Goal: Task Accomplishment & Management: Manage account settings

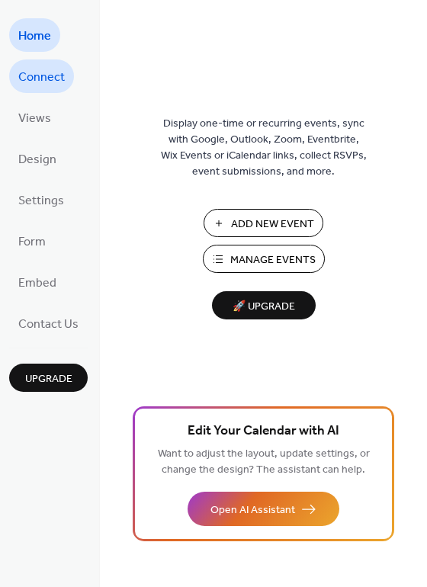
click at [30, 76] on span "Connect" at bounding box center [41, 78] width 47 height 24
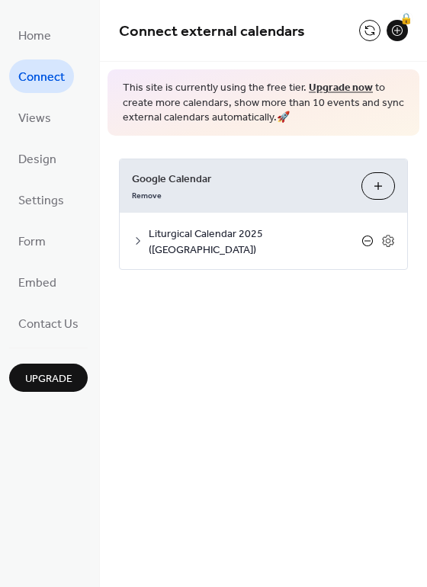
click at [369, 235] on icon at bounding box center [368, 241] width 12 height 12
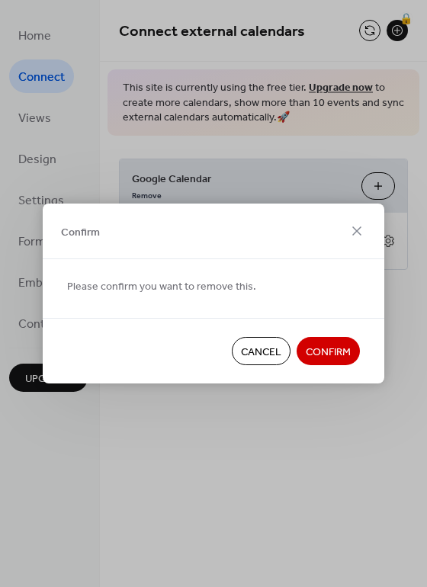
click at [342, 356] on span "Confirm" at bounding box center [328, 353] width 45 height 16
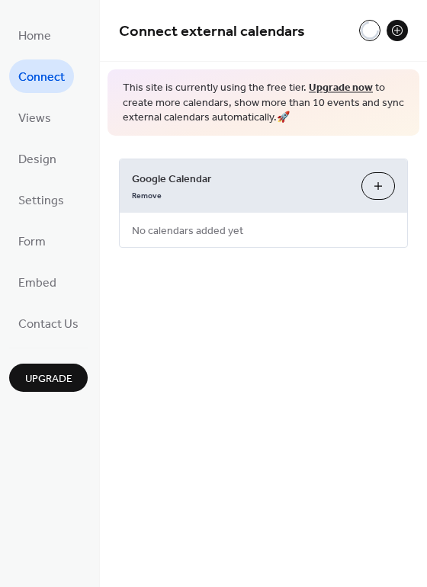
click at [379, 180] on button "Choose Calendars" at bounding box center [379, 185] width 34 height 27
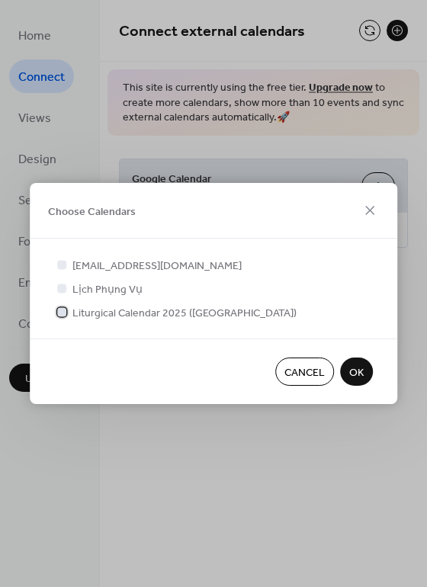
click at [98, 314] on span "Liturgical Calendar 2025 ([GEOGRAPHIC_DATA])" at bounding box center [184, 314] width 224 height 16
click at [358, 372] on span "OK" at bounding box center [356, 373] width 14 height 16
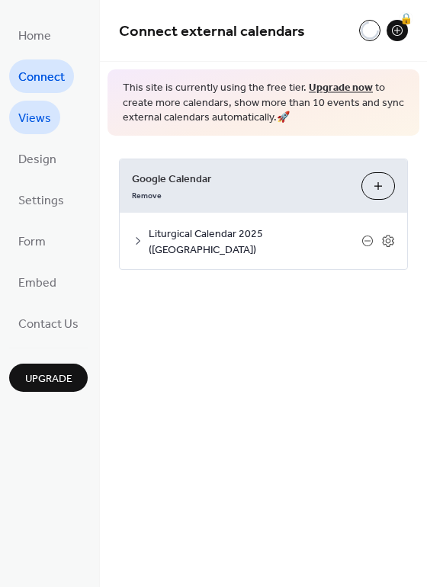
click at [31, 111] on span "Views" at bounding box center [34, 119] width 33 height 24
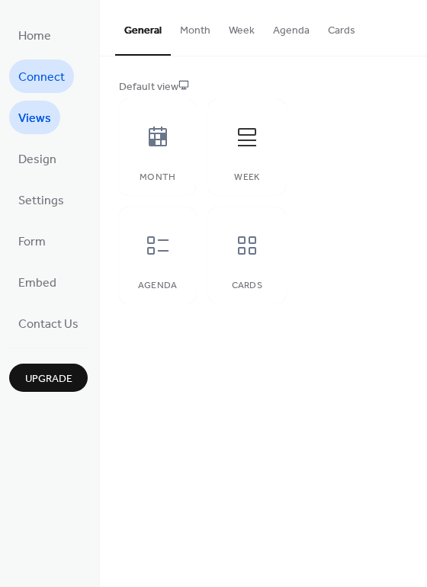
click at [36, 85] on span "Connect" at bounding box center [41, 78] width 47 height 24
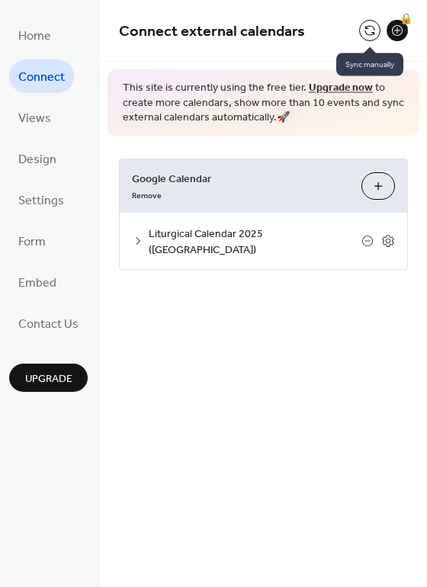
click at [373, 28] on button at bounding box center [369, 30] width 21 height 21
click at [391, 234] on icon at bounding box center [388, 241] width 14 height 14
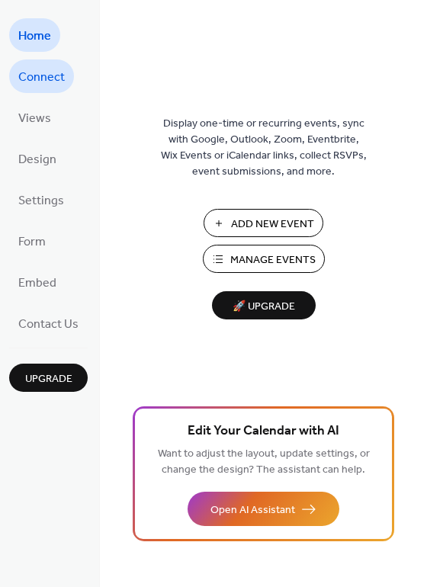
click at [39, 78] on span "Connect" at bounding box center [41, 78] width 47 height 24
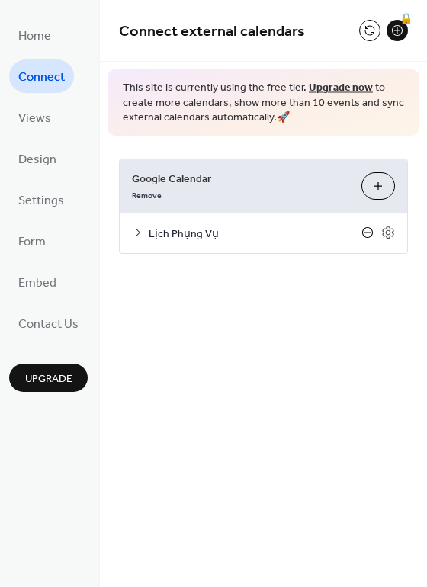
click at [365, 233] on icon at bounding box center [368, 233] width 6 height 1
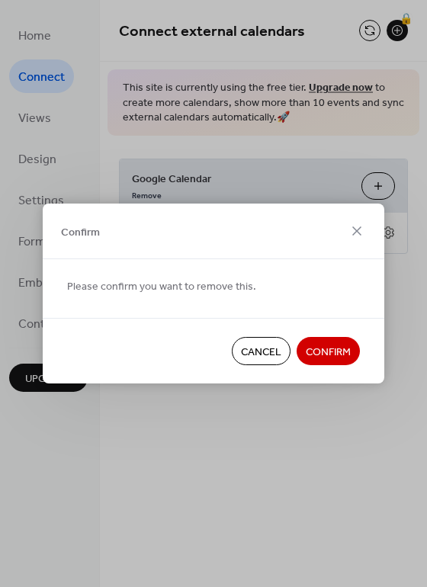
click at [325, 350] on span "Confirm" at bounding box center [328, 353] width 45 height 16
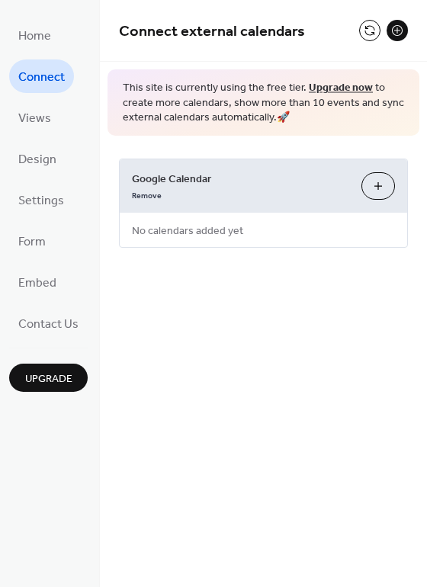
click at [384, 190] on button "Choose Calendars" at bounding box center [379, 185] width 34 height 27
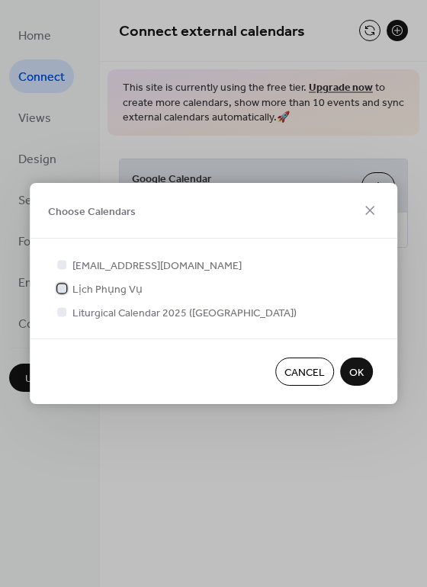
click at [132, 286] on span "Lịch Phụng Vụ" at bounding box center [107, 290] width 70 height 16
click at [116, 290] on span "Lịch Phụng Vụ" at bounding box center [107, 290] width 70 height 16
click at [116, 288] on span "Lịch Phụng Vụ" at bounding box center [107, 290] width 70 height 16
click at [358, 370] on span "OK" at bounding box center [356, 373] width 14 height 16
